Goal: Information Seeking & Learning: Learn about a topic

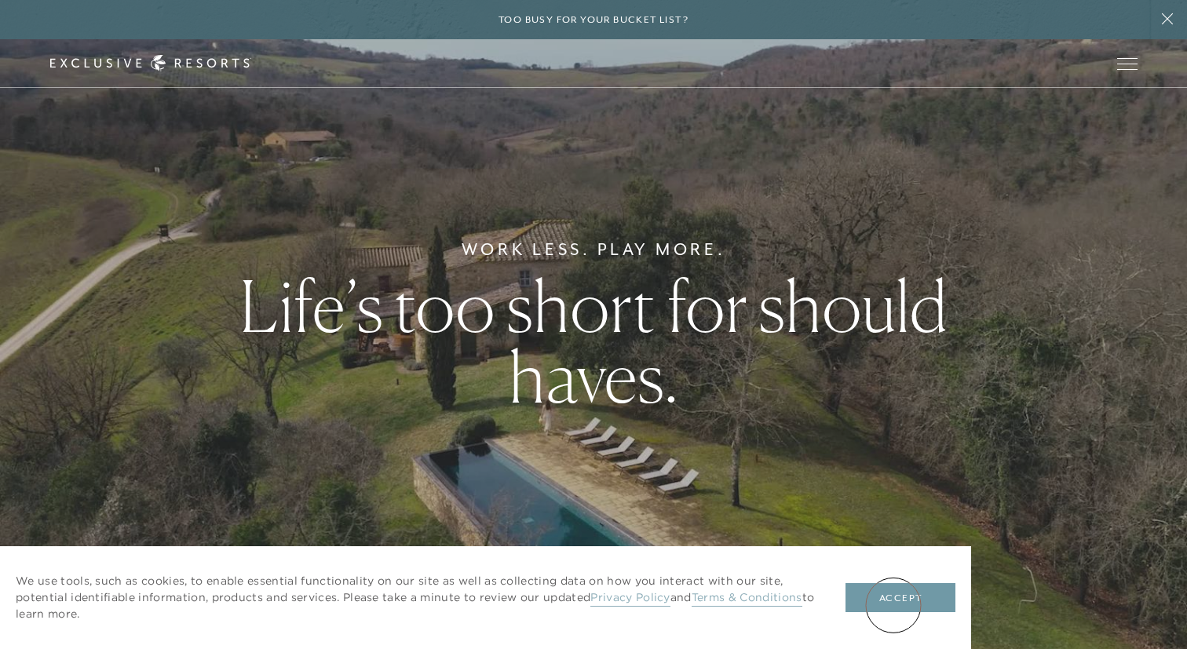
click at [893, 605] on button "Accept" at bounding box center [900, 598] width 110 height 30
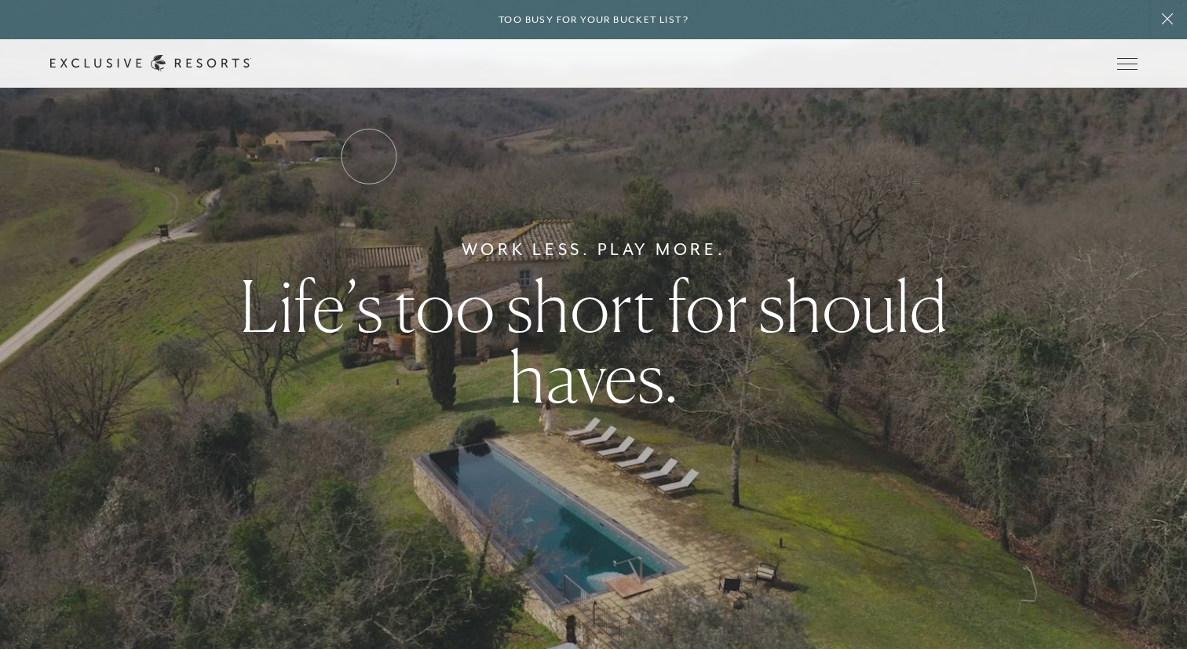
click at [0, 0] on link "Services & Standards" at bounding box center [0, 0] width 0 height 0
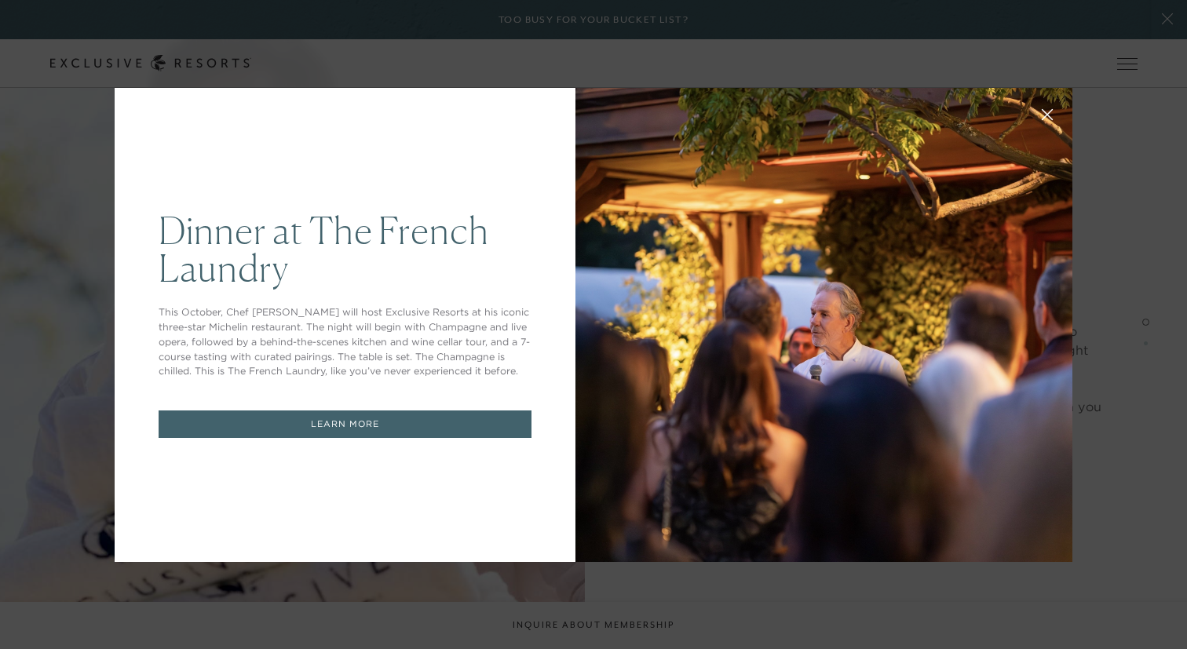
click at [999, 90] on div at bounding box center [823, 325] width 497 height 474
click at [1045, 113] on icon at bounding box center [1047, 114] width 12 height 12
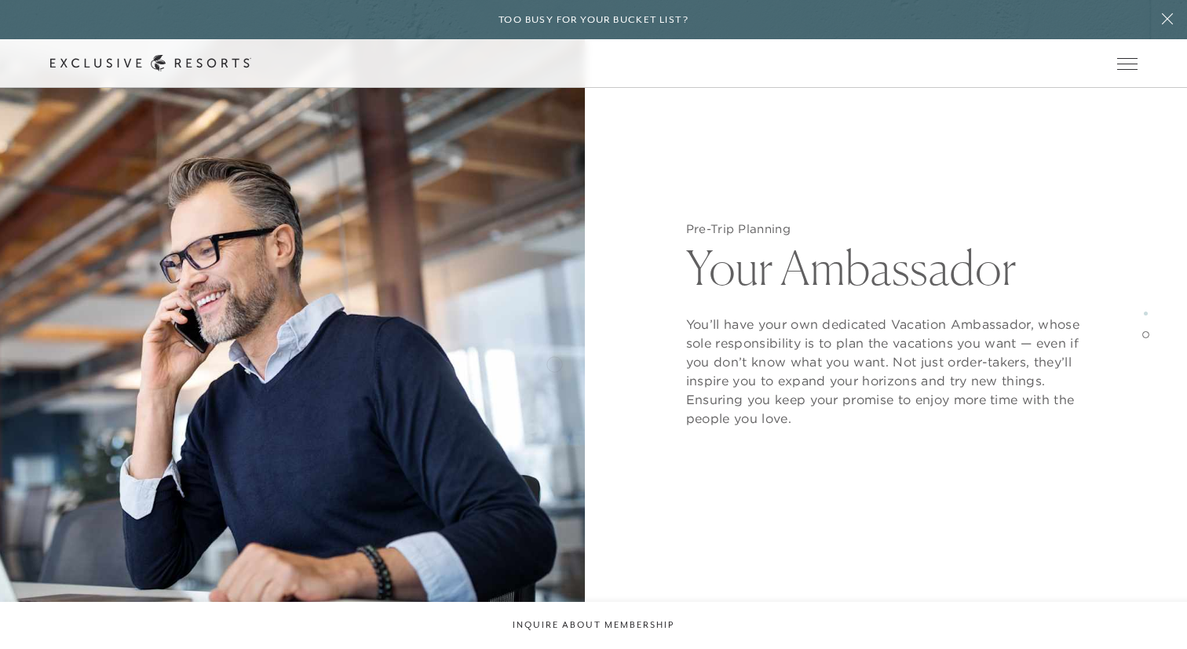
scroll to position [1880, 0]
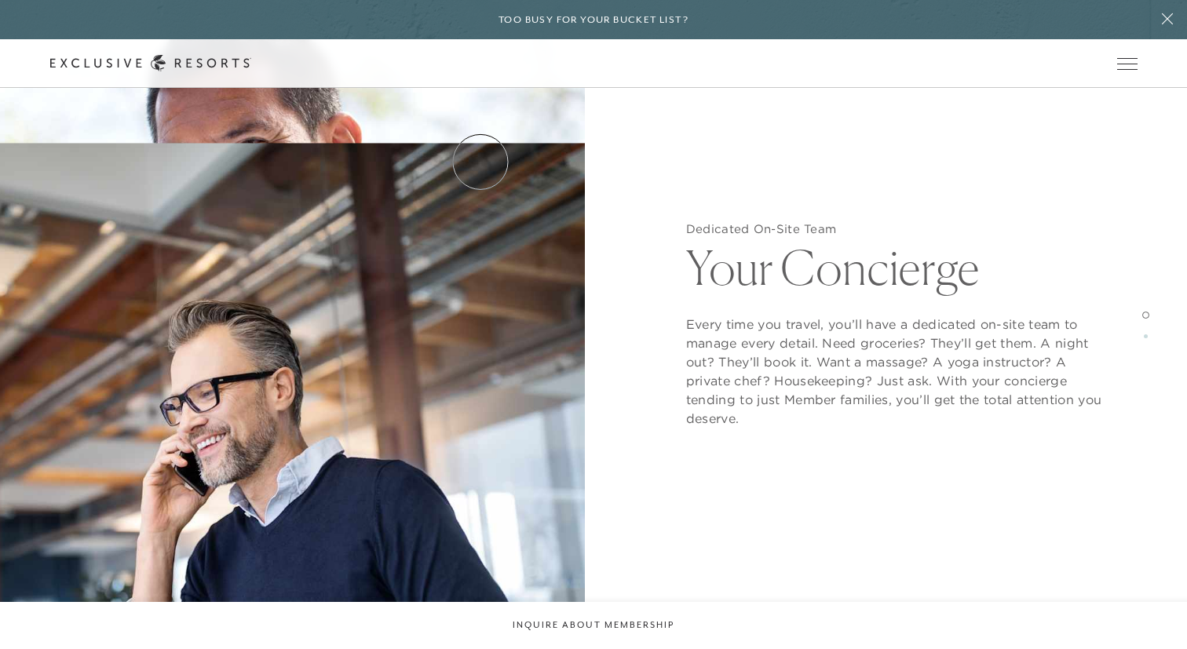
click at [0, 0] on link "Residence Collection" at bounding box center [0, 0] width 0 height 0
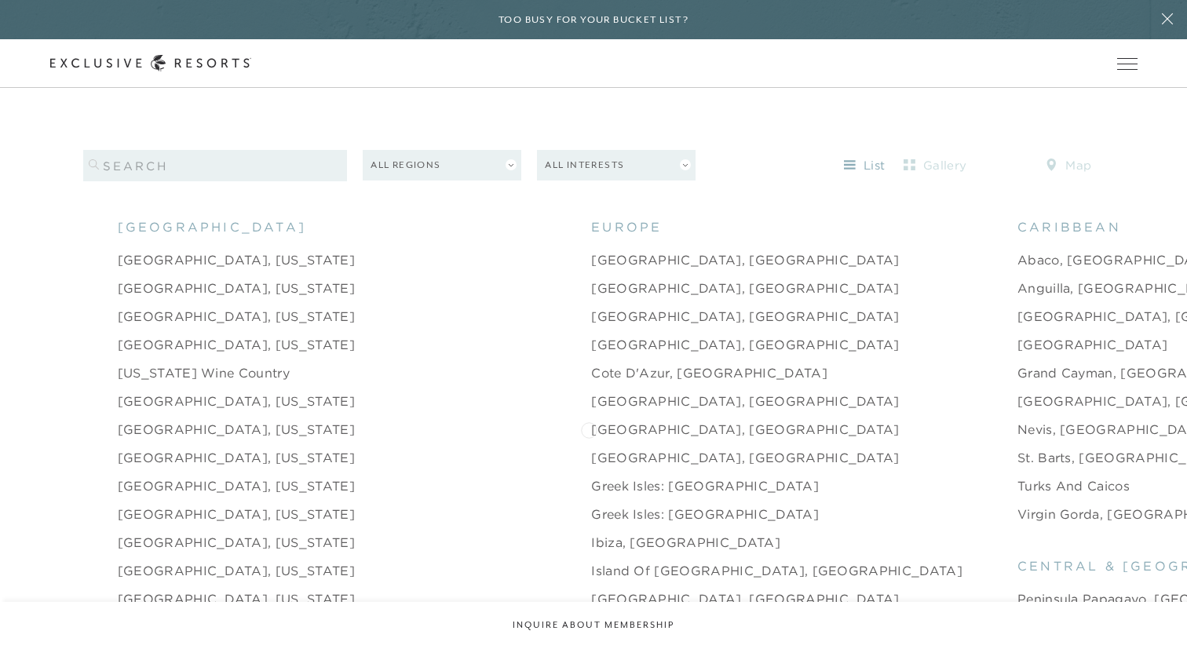
scroll to position [1556, 0]
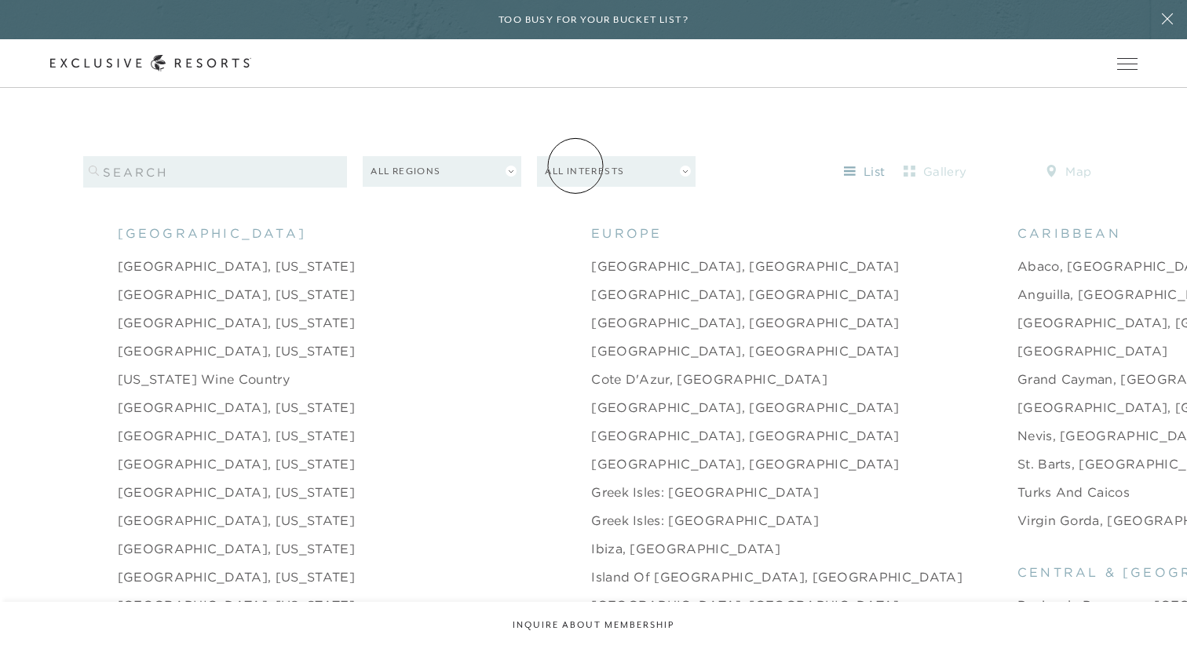
click at [0, 0] on link "How it works" at bounding box center [0, 0] width 0 height 0
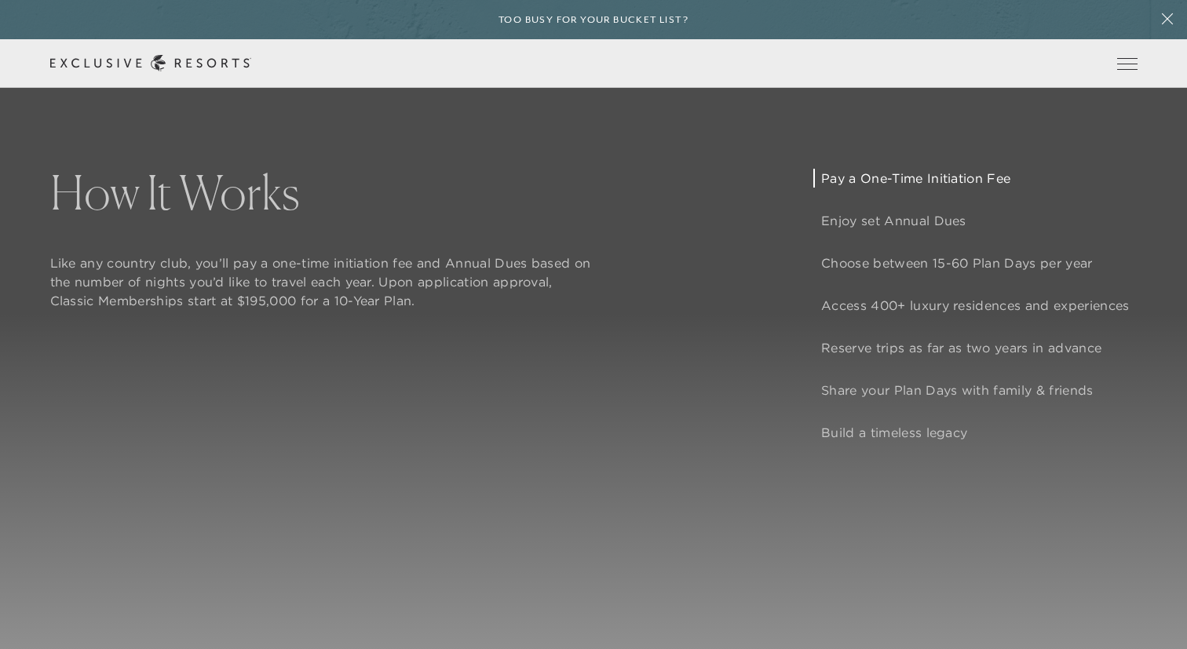
scroll to position [1290, 0]
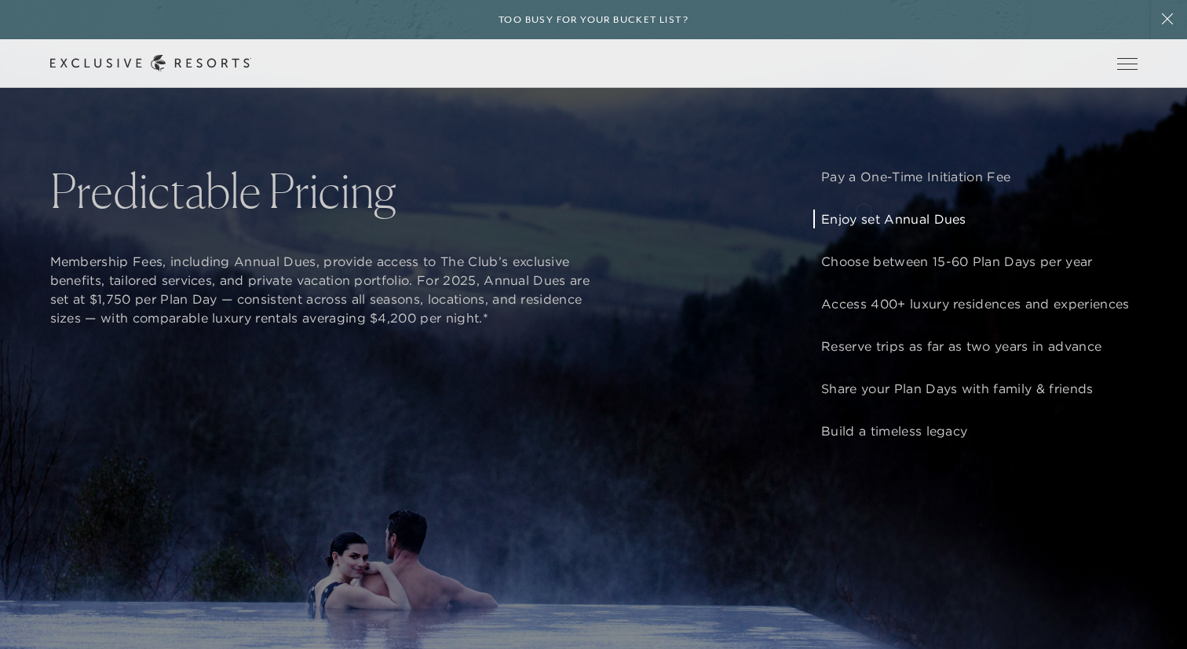
click at [863, 210] on p "Enjoy set Annual Dues" at bounding box center [975, 219] width 308 height 19
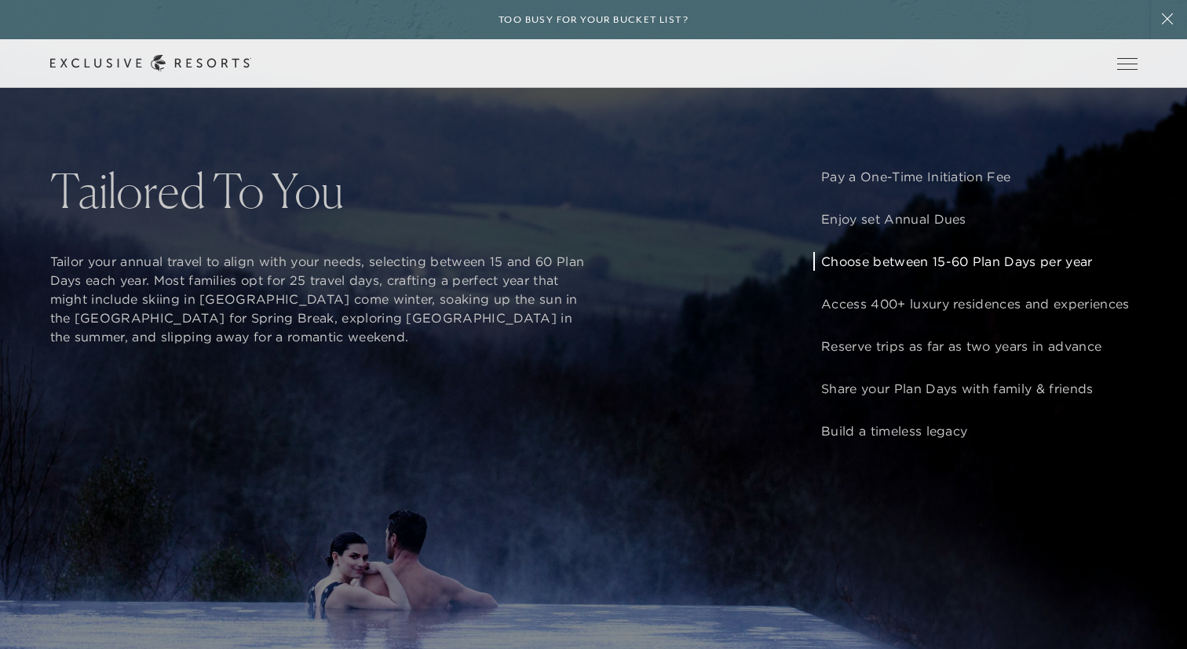
click at [865, 266] on p "Choose between 15-60 Plan Days per year" at bounding box center [975, 261] width 308 height 19
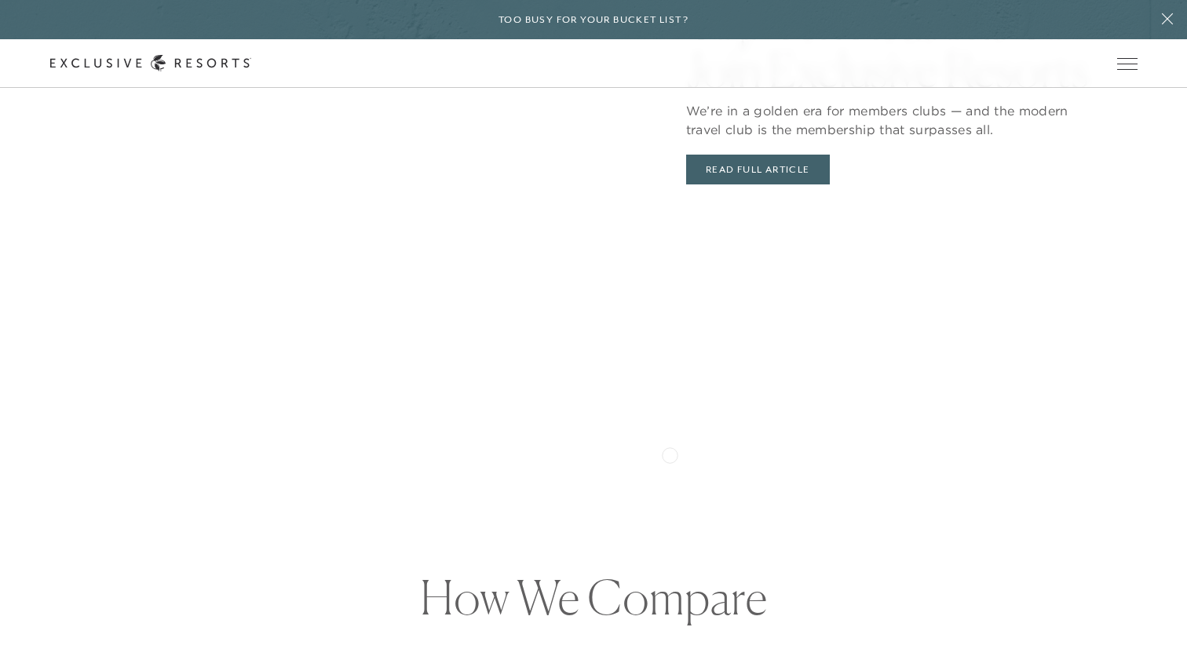
scroll to position [3542, 0]
